Goal: Check status: Check status

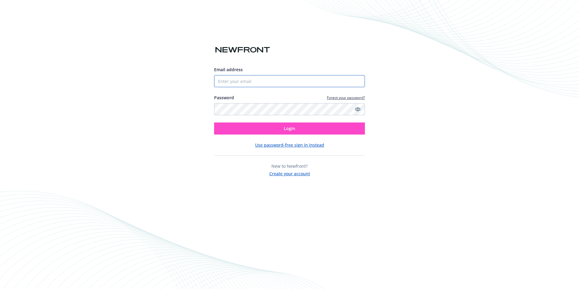
type input "[EMAIL_ADDRESS][DOMAIN_NAME]"
click at [284, 126] on span "Login" at bounding box center [289, 128] width 11 height 6
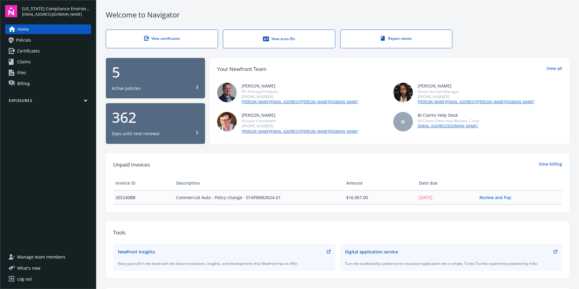
click at [23, 42] on span "Policies" at bounding box center [23, 40] width 15 height 10
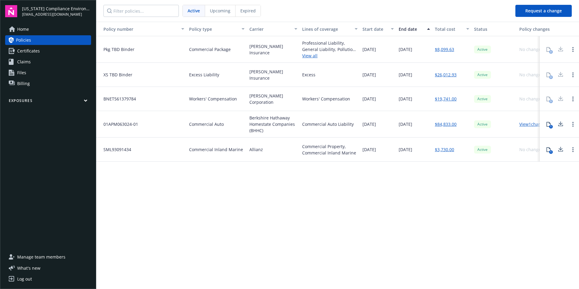
click at [35, 51] on span "Certificates" at bounding box center [28, 51] width 23 height 10
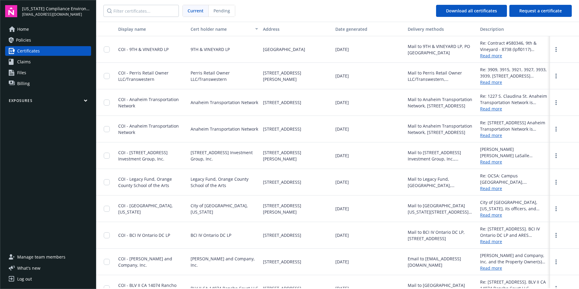
click at [225, 13] on span "Pending" at bounding box center [221, 11] width 17 height 6
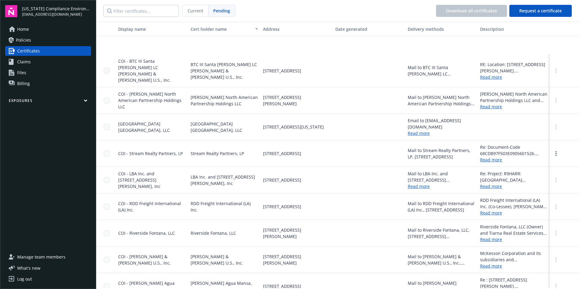
scroll to position [16, 0]
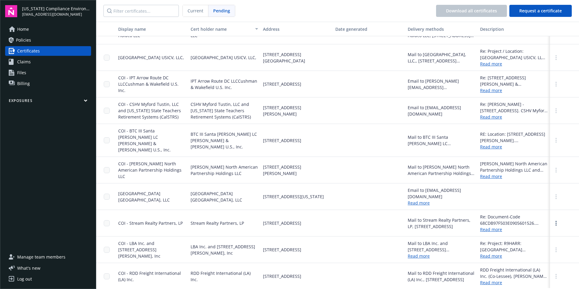
click at [21, 29] on span "Home" at bounding box center [23, 29] width 12 height 10
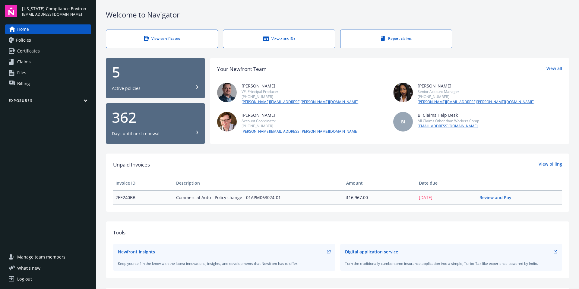
click at [25, 52] on span "Certificates" at bounding box center [28, 51] width 23 height 10
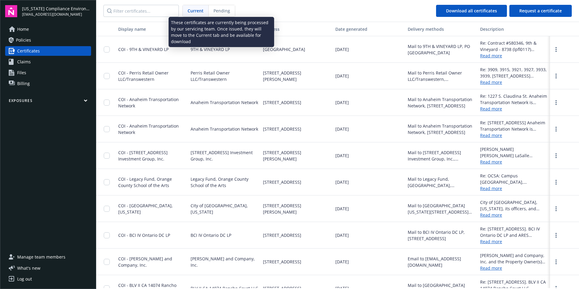
click at [223, 14] on div "Pending" at bounding box center [222, 10] width 26 height 11
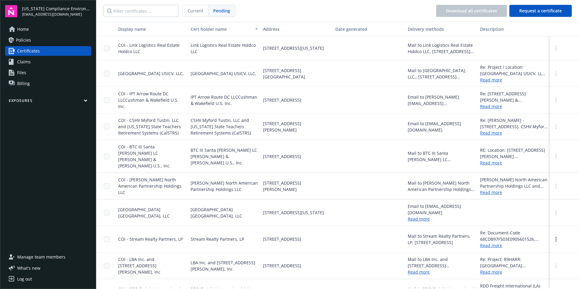
click at [142, 92] on span "COI - IPT Arrow Route DC LLCCushman & Wakefield U.S. Inc." at bounding box center [148, 100] width 60 height 18
click at [553, 102] on link "more" at bounding box center [555, 99] width 7 height 7
click at [555, 101] on circle "more" at bounding box center [555, 101] width 1 height 1
click at [29, 33] on link "Home" at bounding box center [48, 29] width 86 height 10
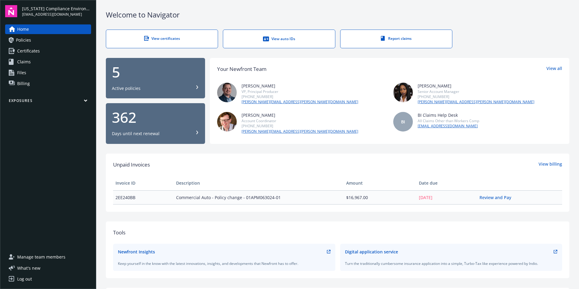
click at [27, 40] on span "Policies" at bounding box center [23, 40] width 15 height 10
